Goal: Task Accomplishment & Management: Use online tool/utility

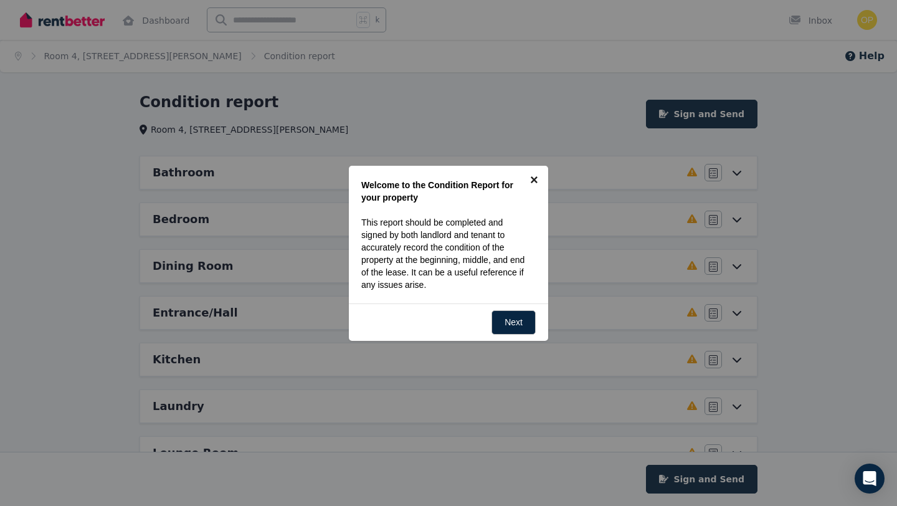
click at [538, 179] on link "×" at bounding box center [534, 180] width 28 height 28
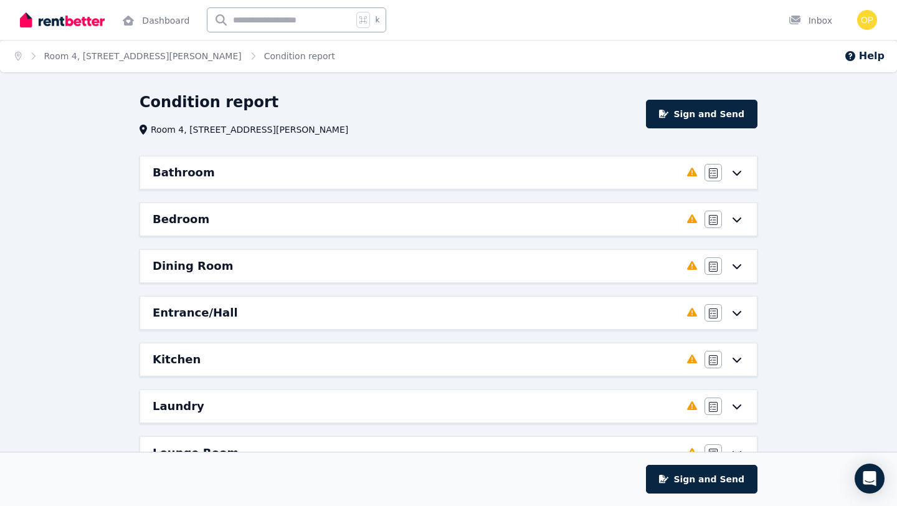
click at [742, 177] on icon at bounding box center [737, 173] width 15 height 10
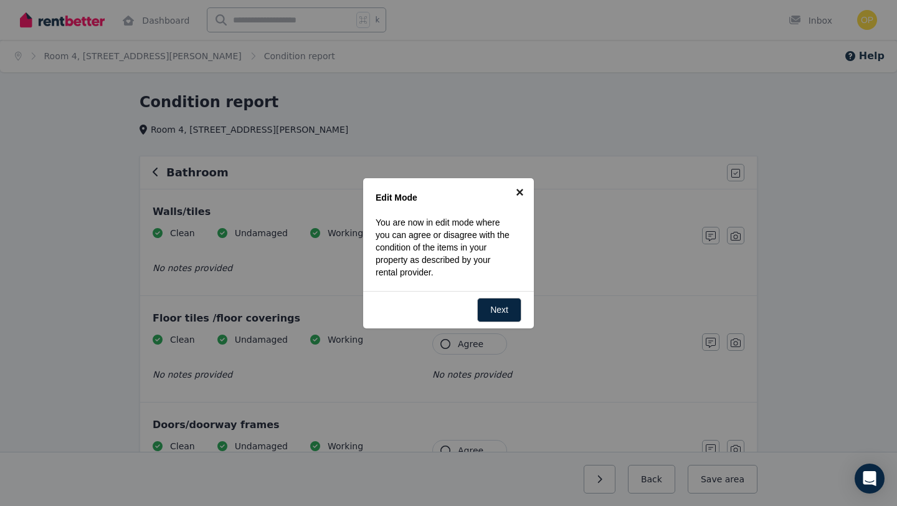
click at [520, 190] on link "×" at bounding box center [520, 192] width 28 height 28
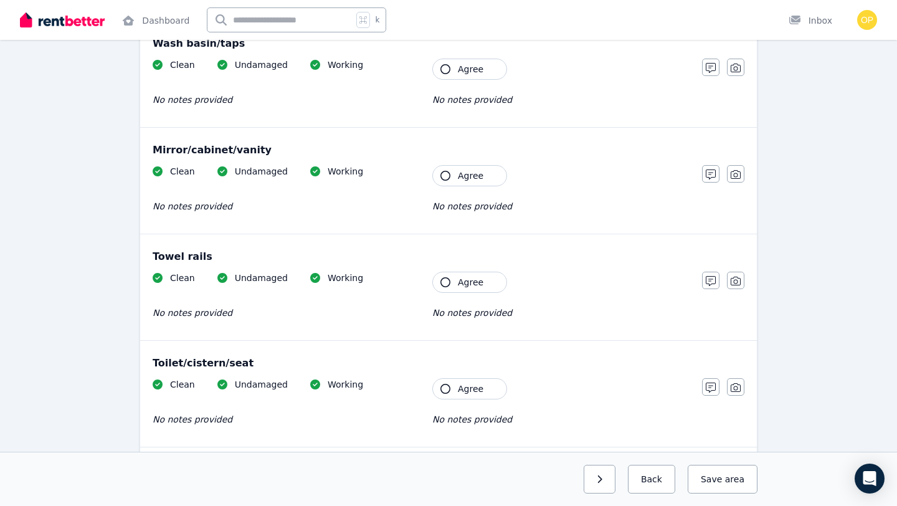
scroll to position [1438, 0]
